Goal: Task Accomplishment & Management: Complete application form

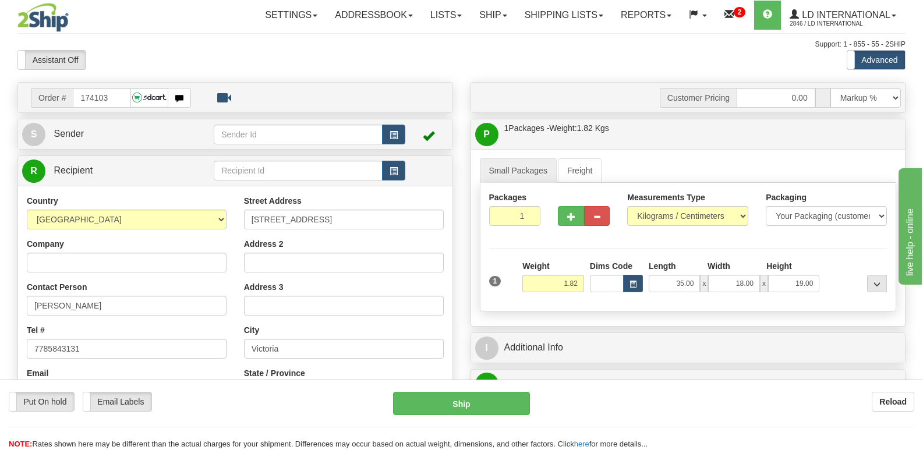
click at [125, 110] on div "Order # 174103" at bounding box center [235, 98] width 435 height 30
click at [126, 103] on input "174103" at bounding box center [102, 98] width 58 height 20
type input "174121"
click at [122, 290] on div "Contact Person [PERSON_NAME]" at bounding box center [127, 298] width 200 height 34
click at [131, 308] on input "[PERSON_NAME]" at bounding box center [127, 306] width 200 height 20
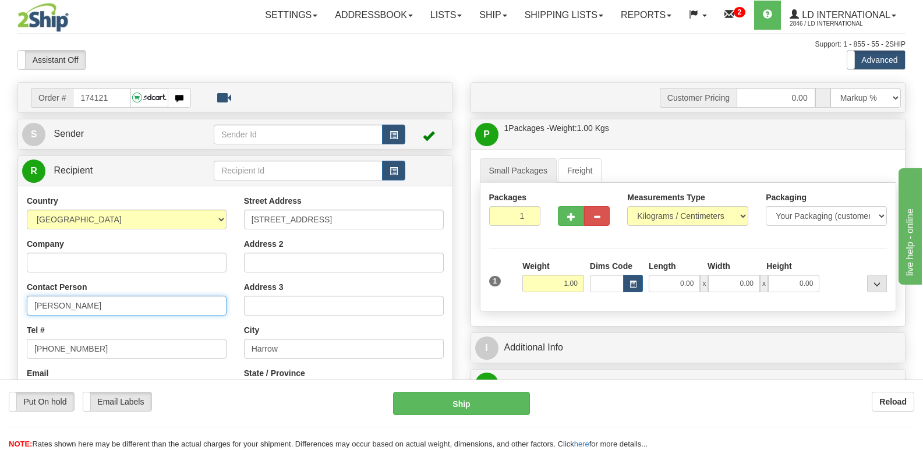
click at [131, 308] on input "[PERSON_NAME]" at bounding box center [127, 306] width 200 height 20
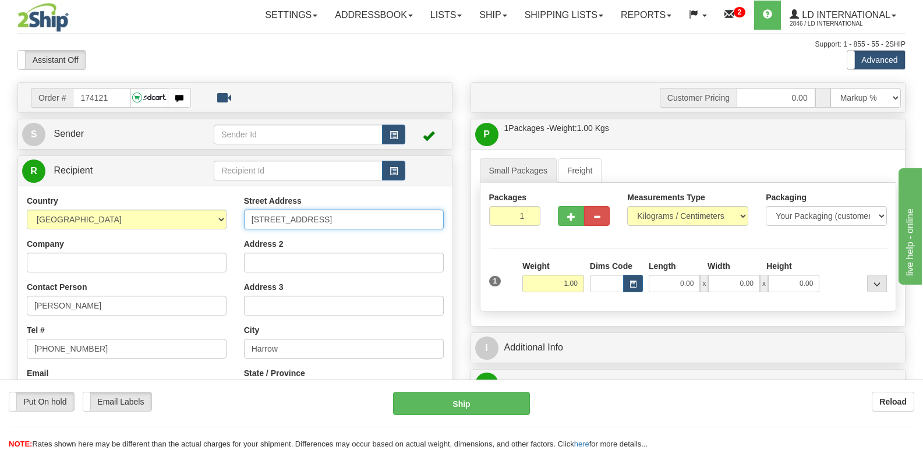
click at [366, 228] on input "[STREET_ADDRESS]" at bounding box center [344, 220] width 200 height 20
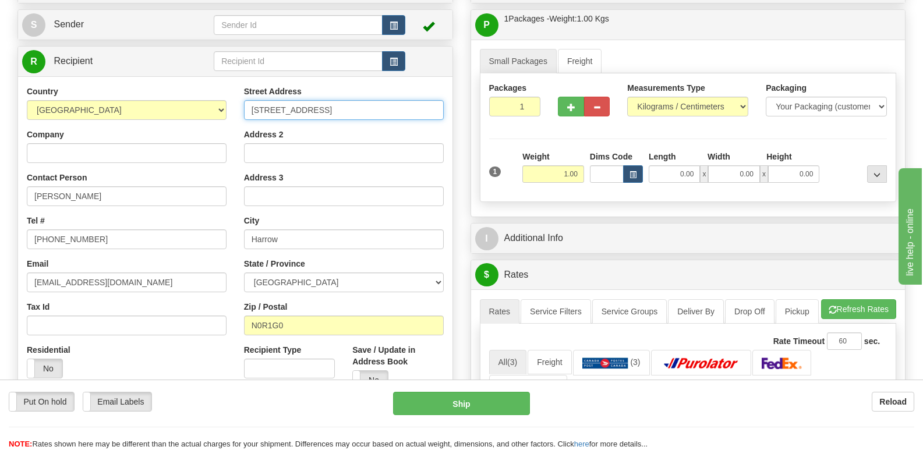
scroll to position [117, 0]
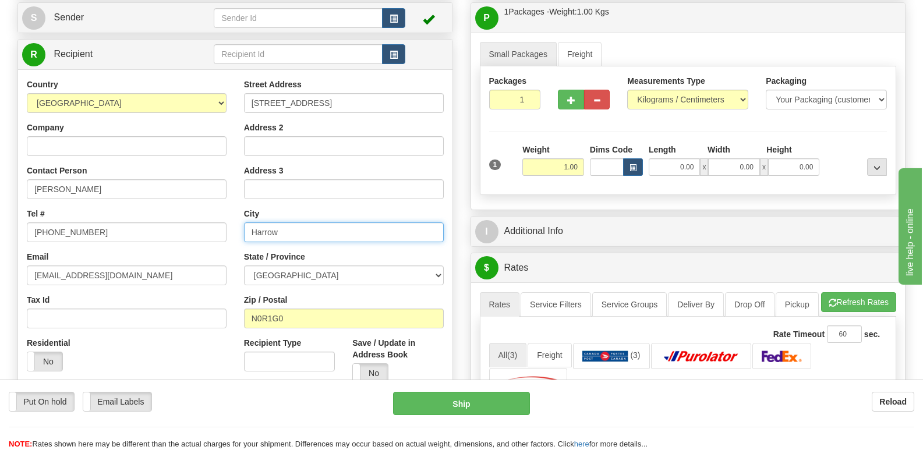
click at [308, 228] on input "Harrow" at bounding box center [344, 233] width 200 height 20
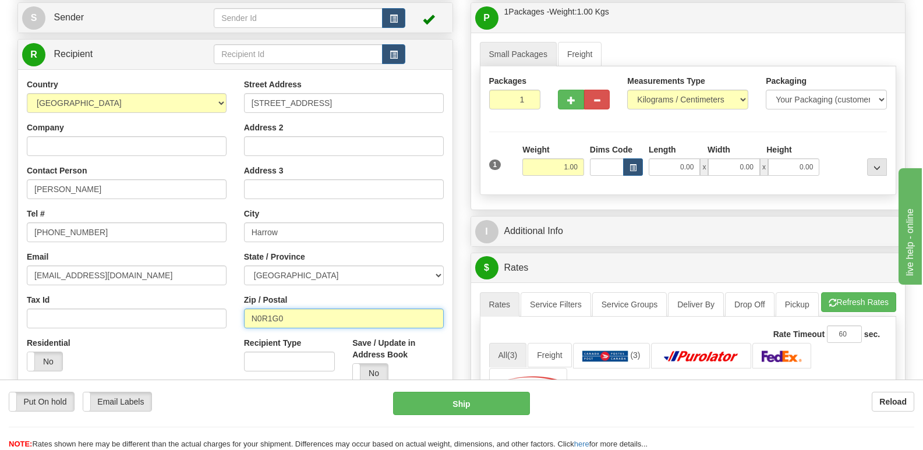
click at [285, 309] on input "N0R1G0" at bounding box center [344, 319] width 200 height 20
click at [288, 311] on input "N0R1G0" at bounding box center [344, 319] width 200 height 20
click at [215, 285] on div "Country [GEOGRAPHIC_DATA] [GEOGRAPHIC_DATA] [GEOGRAPHIC_DATA] [GEOGRAPHIC_DATA]…" at bounding box center [126, 230] width 217 height 302
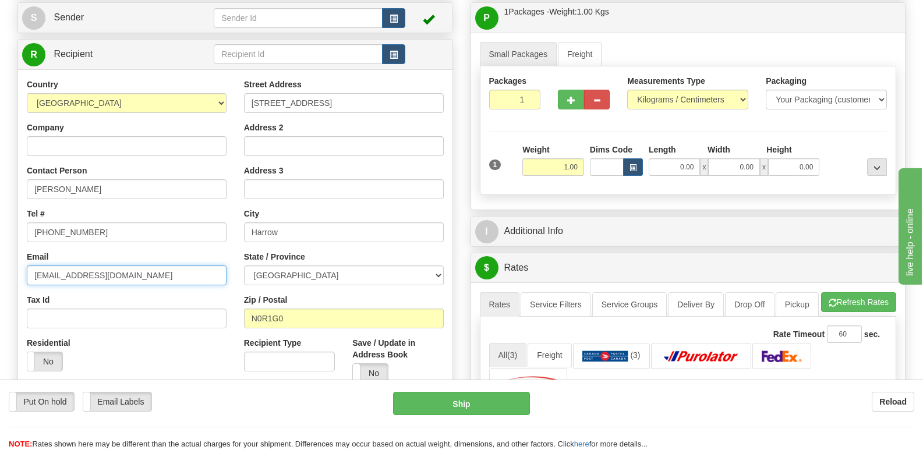
click at [211, 280] on input "[EMAIL_ADDRESS][DOMAIN_NAME]" at bounding box center [127, 276] width 200 height 20
click at [209, 284] on input "[EMAIL_ADDRESS][DOMAIN_NAME]" at bounding box center [127, 276] width 200 height 20
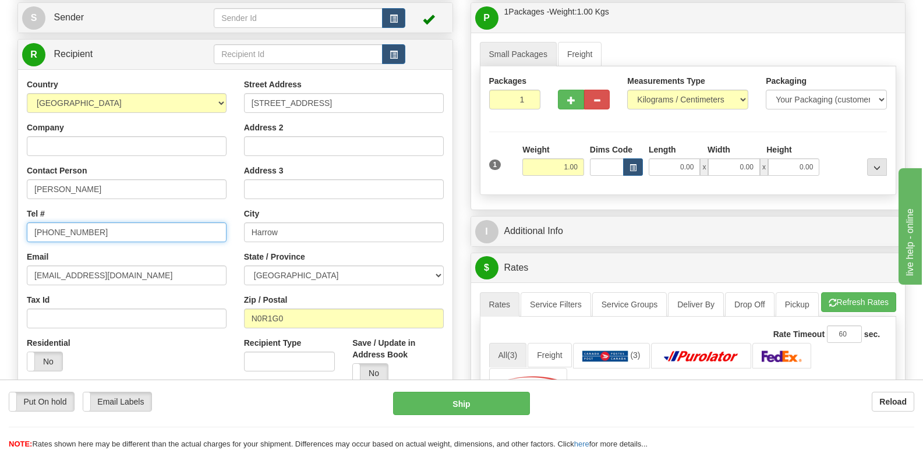
click at [118, 234] on input "[PHONE_NUMBER]" at bounding box center [127, 233] width 200 height 20
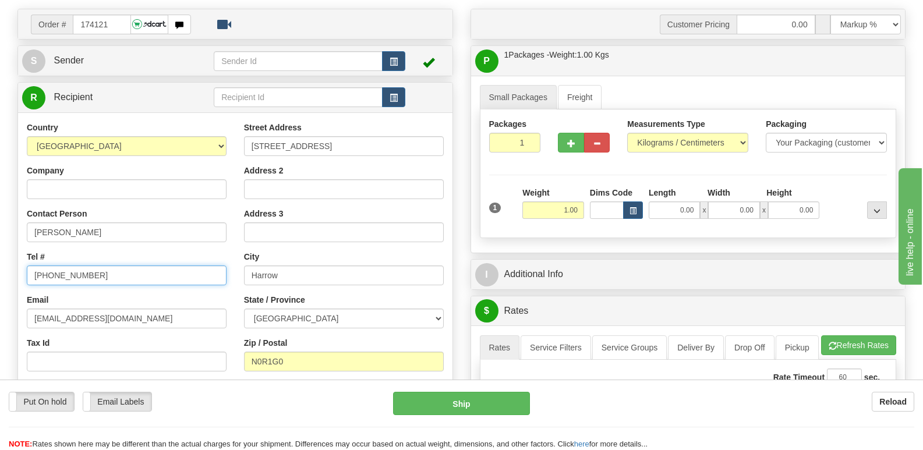
scroll to position [0, 0]
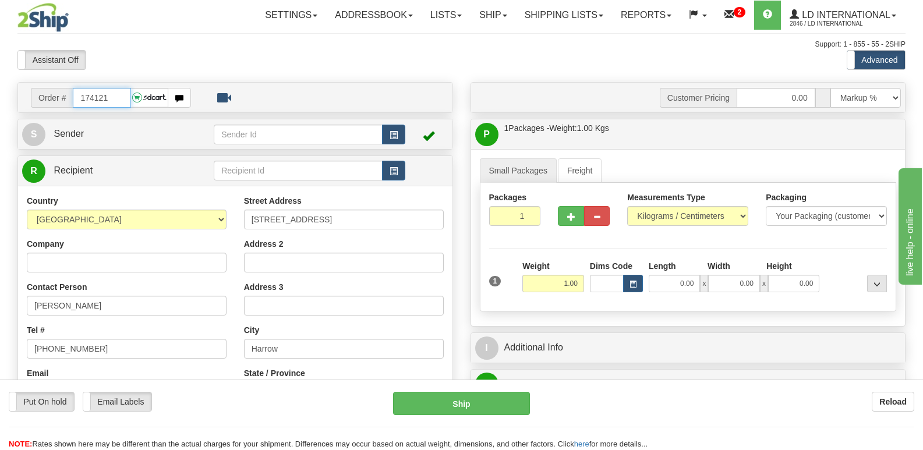
click at [108, 102] on input "174121" at bounding box center [102, 98] width 58 height 20
